Goal: Task Accomplishment & Management: Use online tool/utility

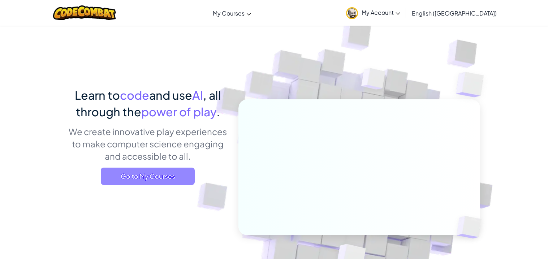
click at [178, 173] on span "Go to My Courses" at bounding box center [148, 176] width 94 height 17
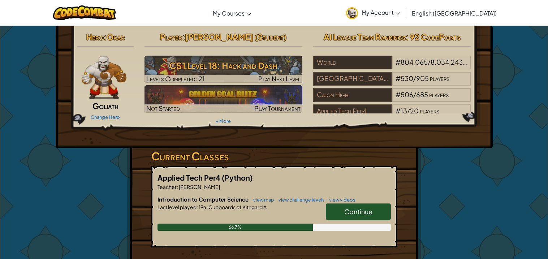
click at [365, 216] on link "Continue" at bounding box center [358, 211] width 65 height 17
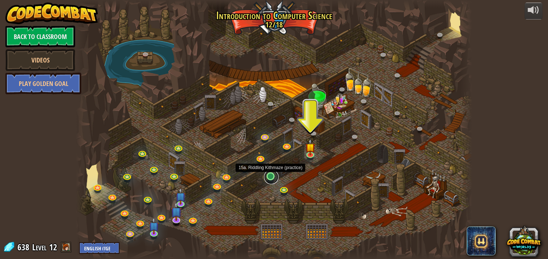
click at [265, 178] on link at bounding box center [271, 177] width 14 height 14
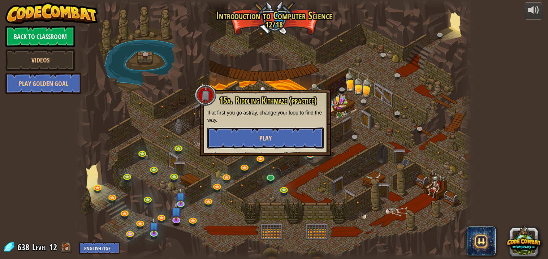
click at [299, 127] on button "Play" at bounding box center [265, 138] width 116 height 22
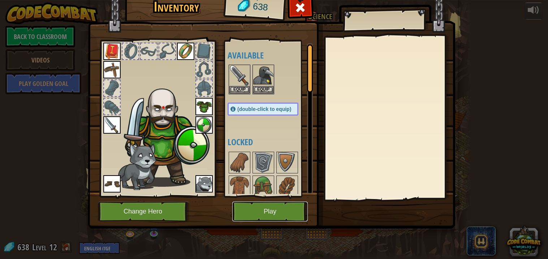
click at [278, 208] on button "Play" at bounding box center [269, 211] width 75 height 20
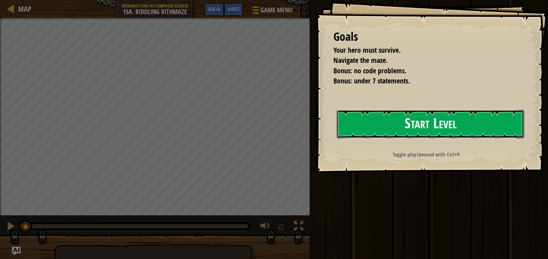
click at [357, 130] on button "Start Level" at bounding box center [429, 124] width 187 height 29
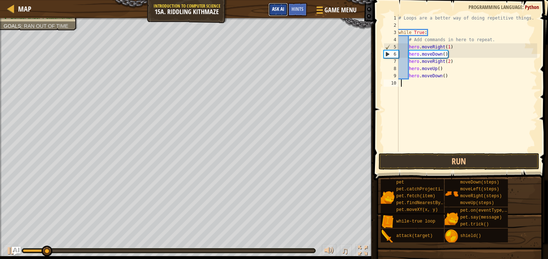
click at [281, 9] on span "Ask AI" at bounding box center [278, 8] width 12 height 7
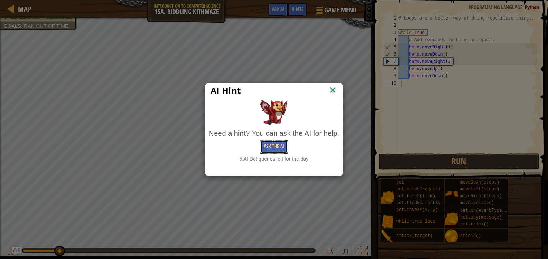
click at [263, 151] on button "Ask the AI" at bounding box center [274, 146] width 28 height 13
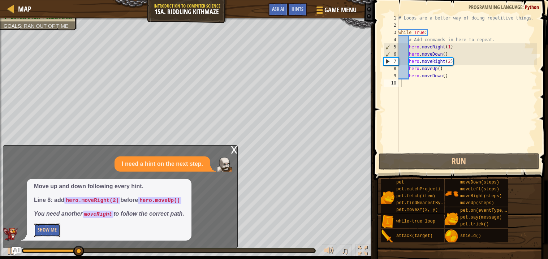
click at [56, 231] on button "Show Me" at bounding box center [47, 229] width 26 height 13
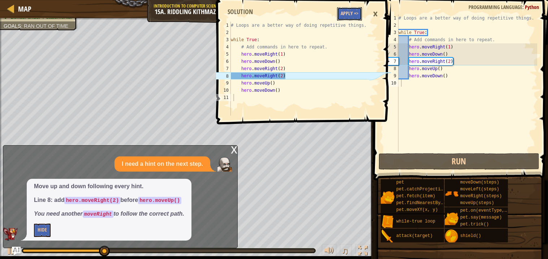
click at [340, 13] on button "Apply =>" at bounding box center [349, 13] width 25 height 13
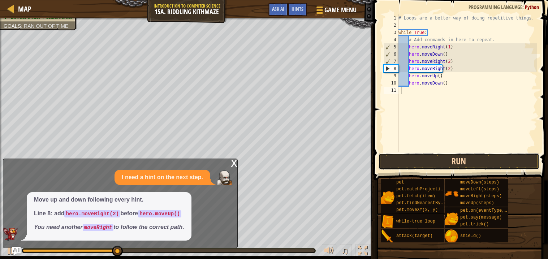
click at [483, 158] on button "Run" at bounding box center [458, 161] width 161 height 17
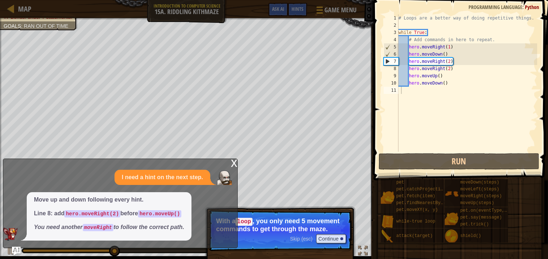
click at [175, 223] on span "Move up and down following every hint. Line 8: add hero.moveRight(2) before her…" at bounding box center [109, 214] width 150 height 36
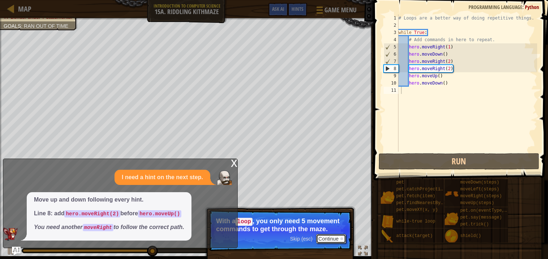
click at [332, 239] on button "Continue" at bounding box center [331, 238] width 30 height 9
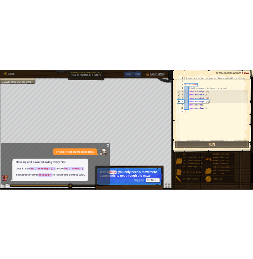
scroll to position [3, 0]
